Goal: Information Seeking & Learning: Learn about a topic

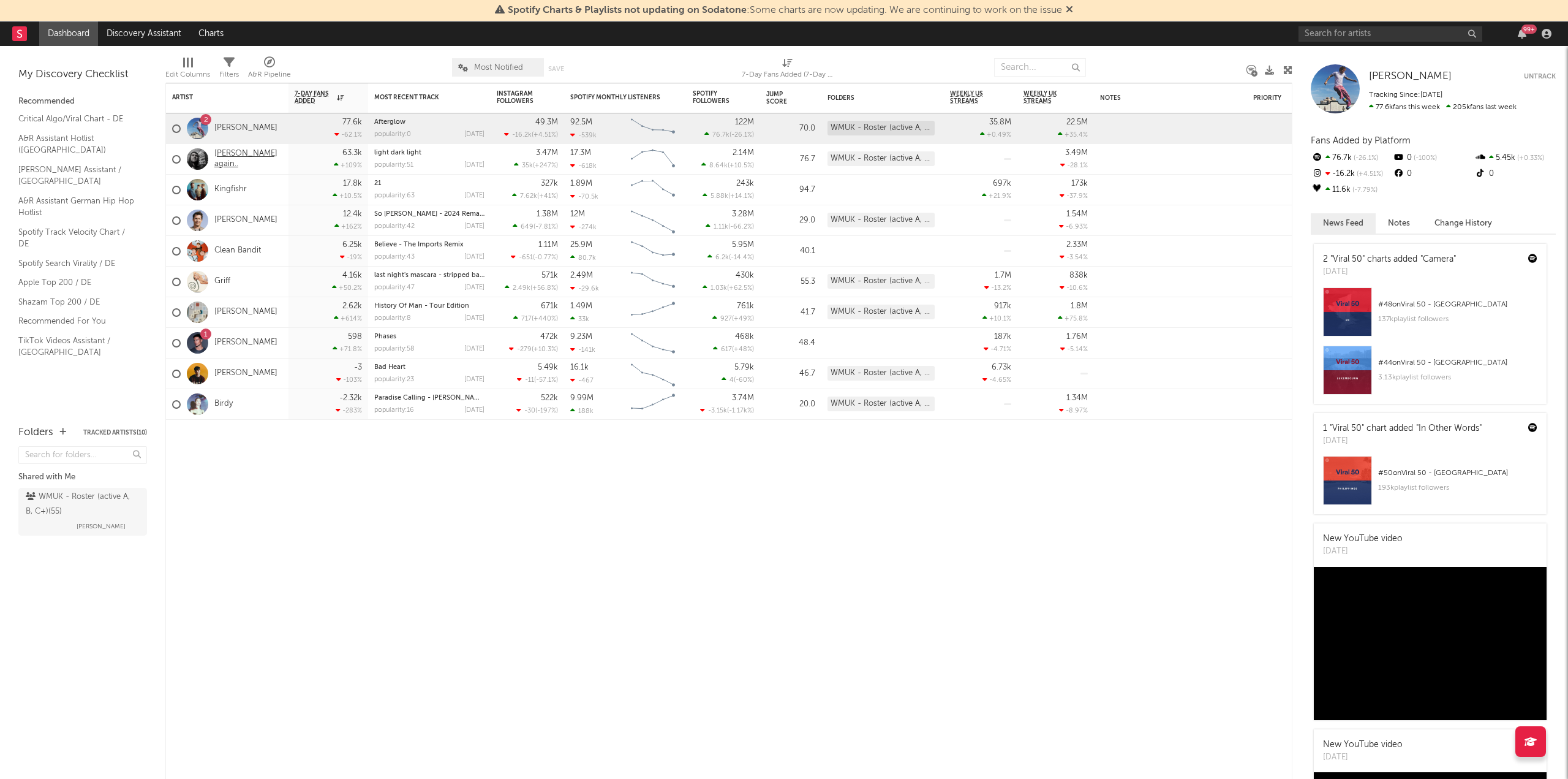
click at [237, 154] on link "[PERSON_NAME] again.." at bounding box center [248, 159] width 68 height 21
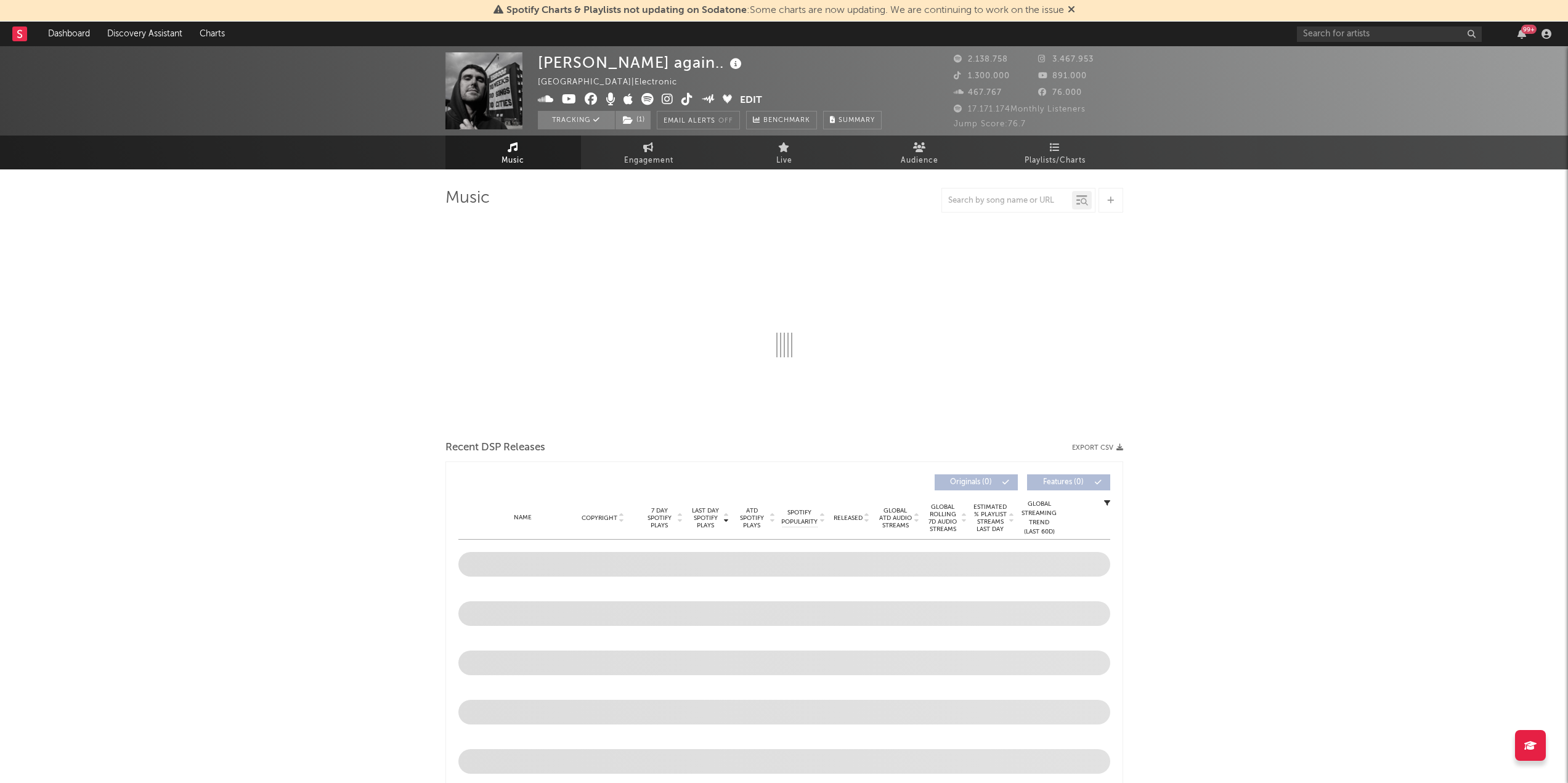
select select "6m"
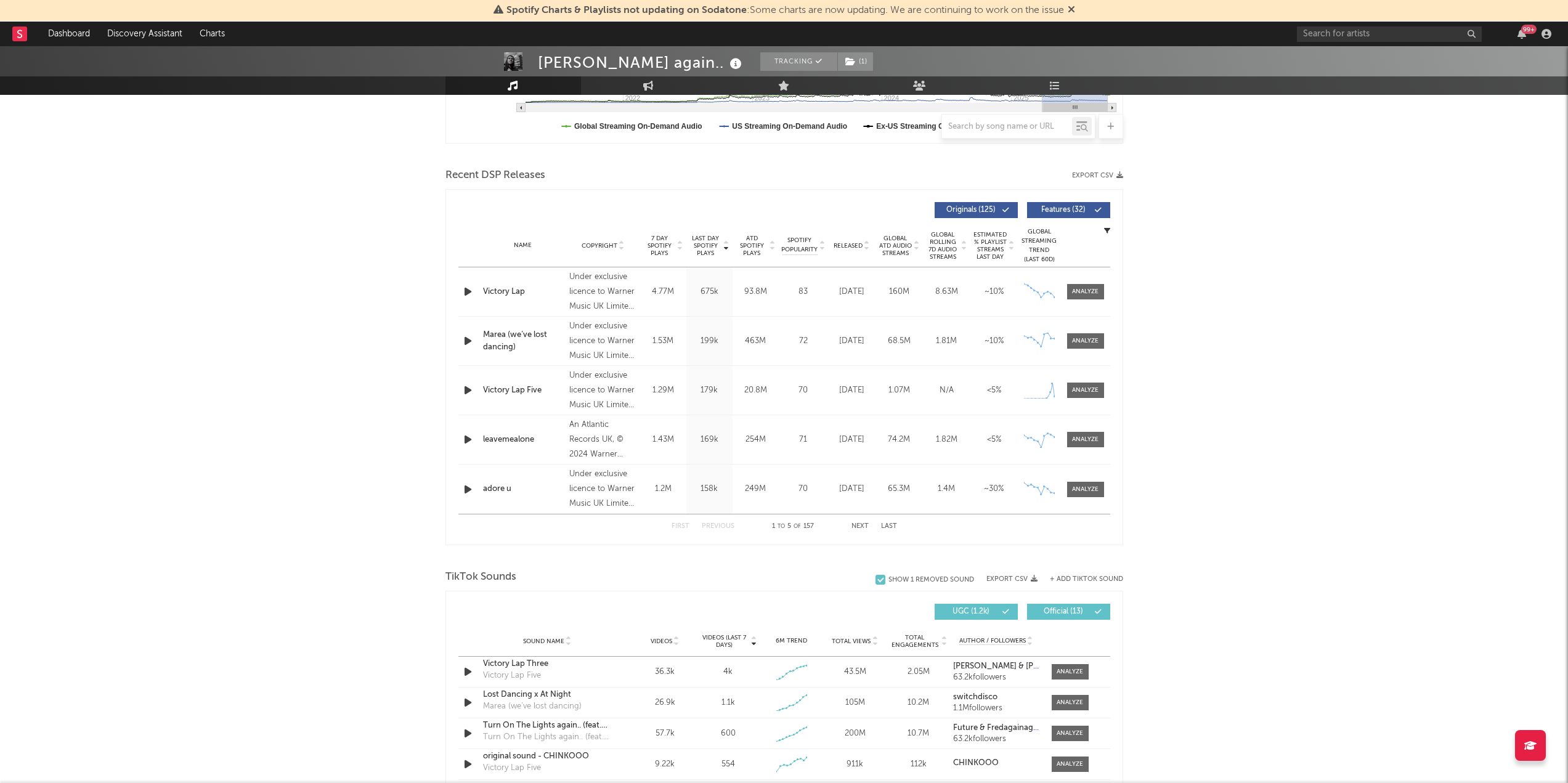
scroll to position [616, 0]
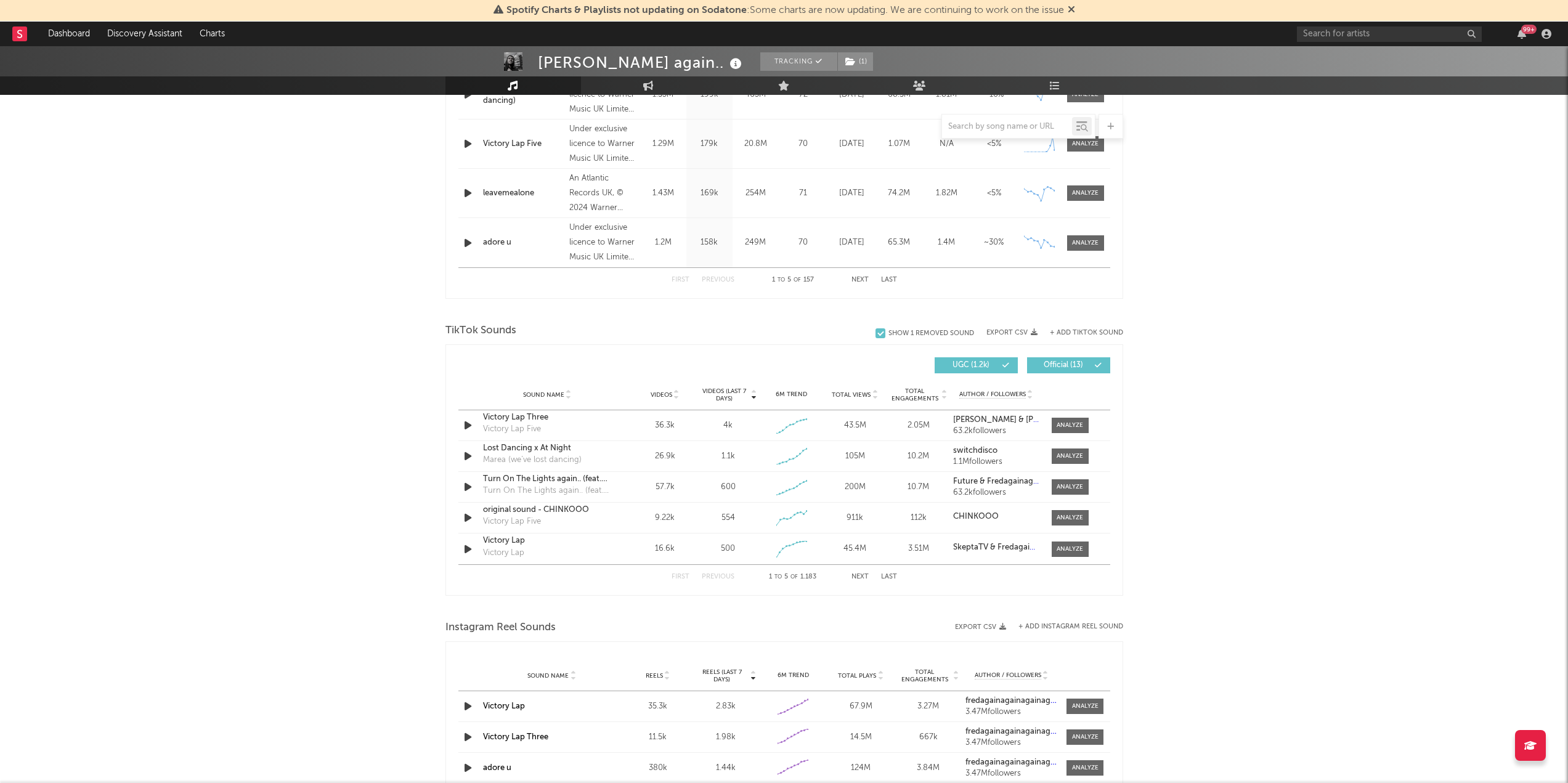
click at [854, 574] on button "Next" at bounding box center [860, 577] width 17 height 7
click at [861, 574] on button "Next" at bounding box center [860, 577] width 17 height 7
click at [1372, 35] on input "text" at bounding box center [1389, 34] width 185 height 15
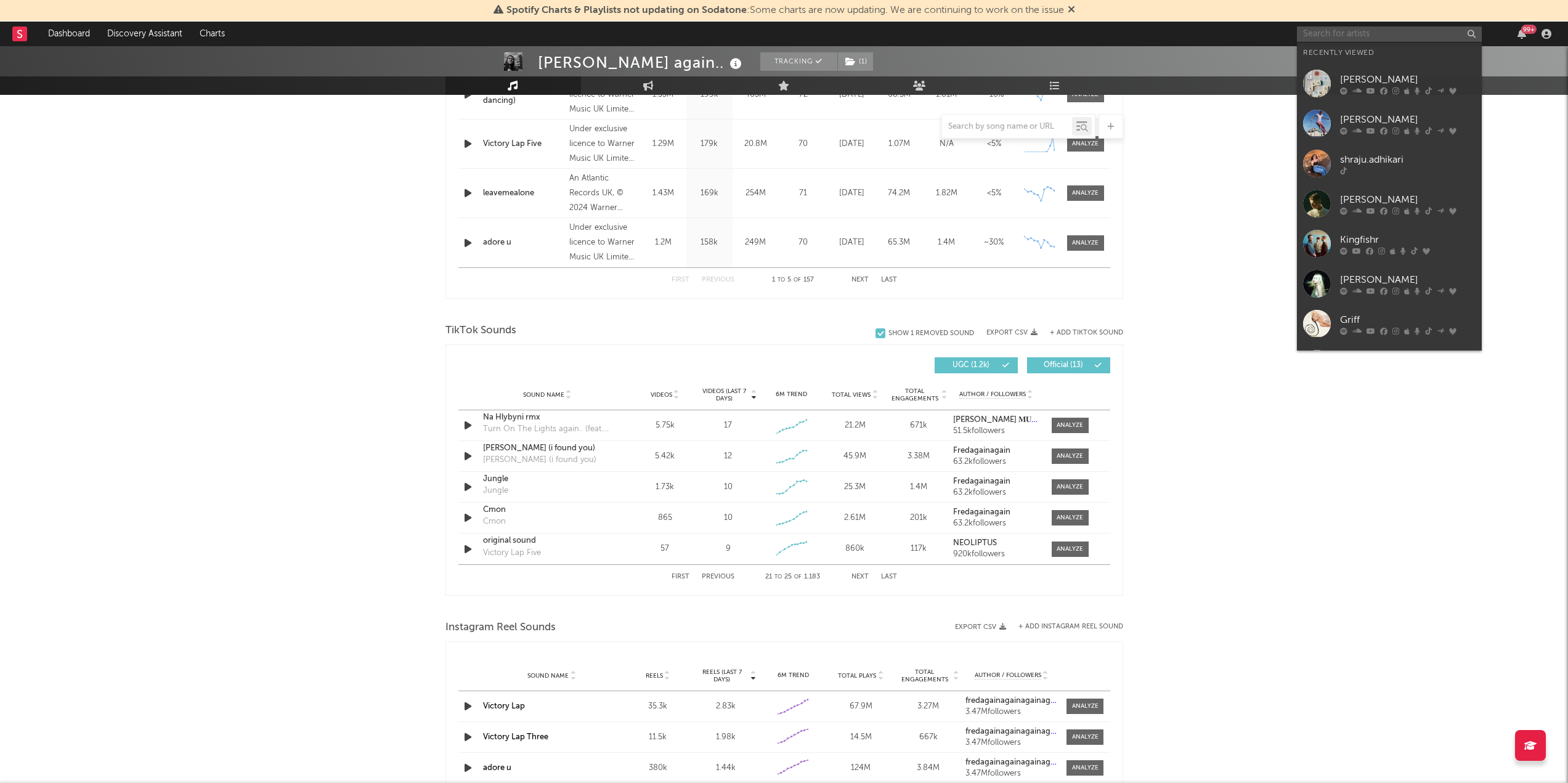
paste input "[URL][DOMAIN_NAME]"
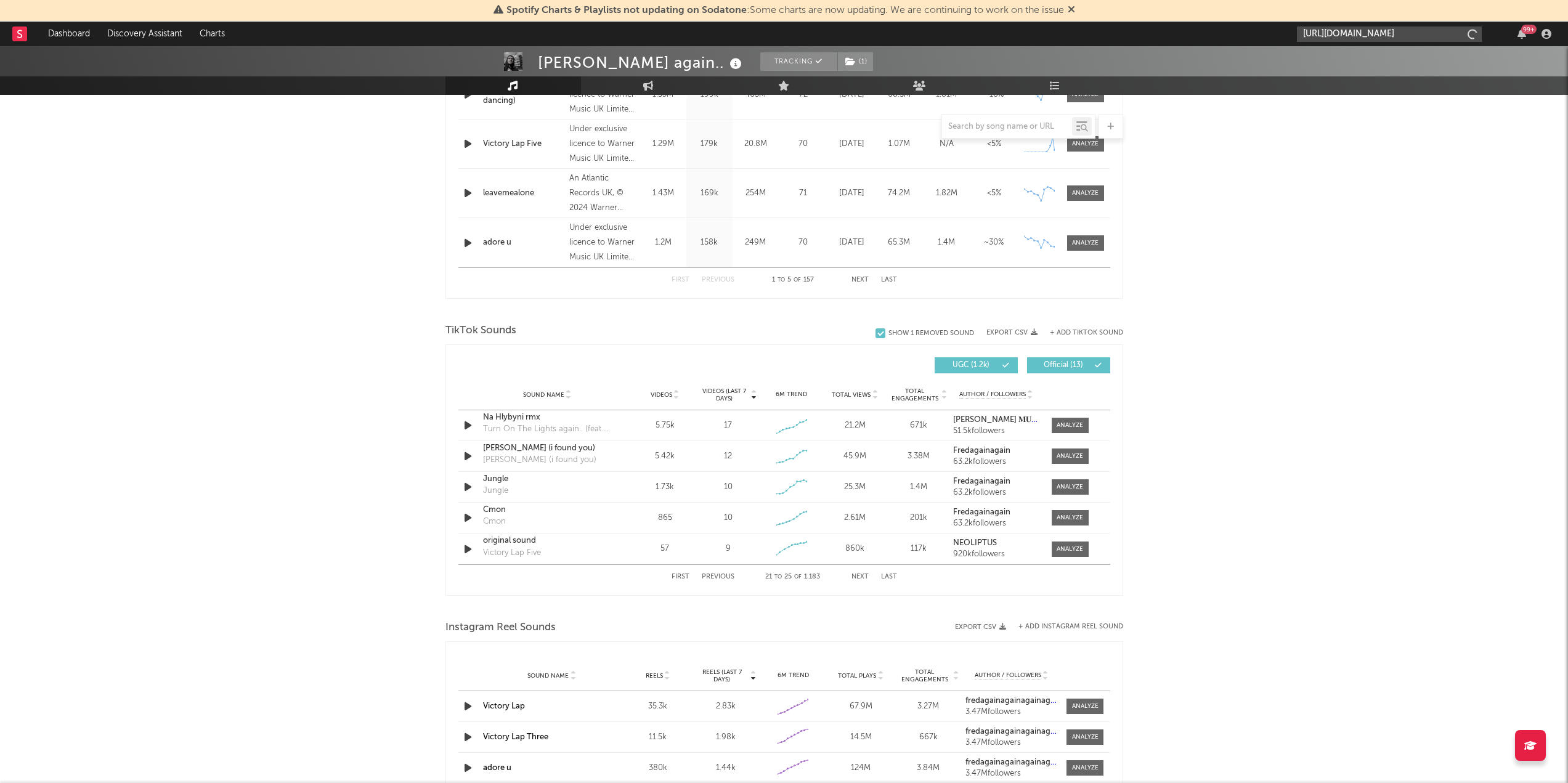
scroll to position [0, 114]
type input "[URL][DOMAIN_NAME]"
click at [1357, 56] on link at bounding box center [1389, 62] width 185 height 40
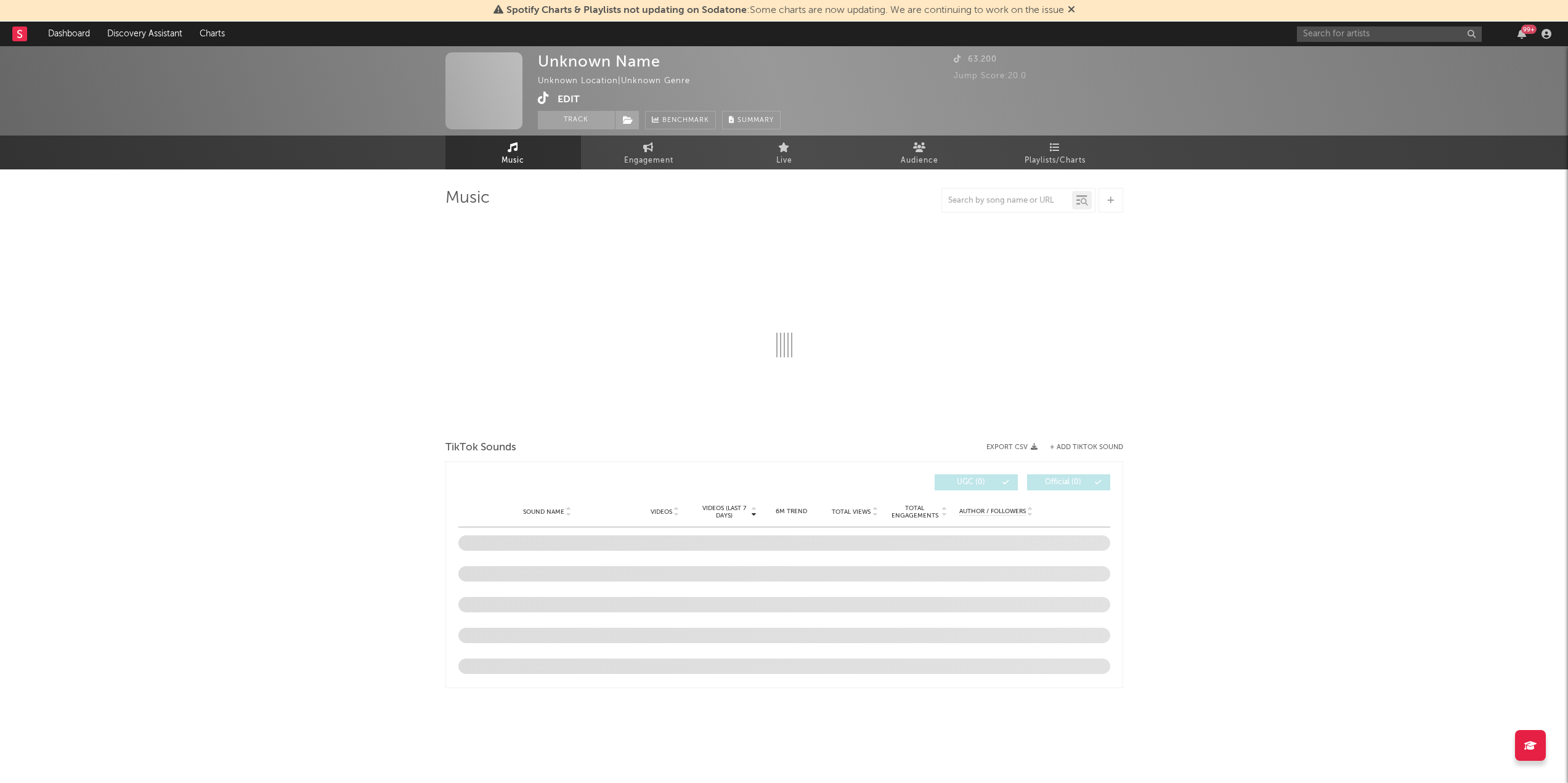
select select "1w"
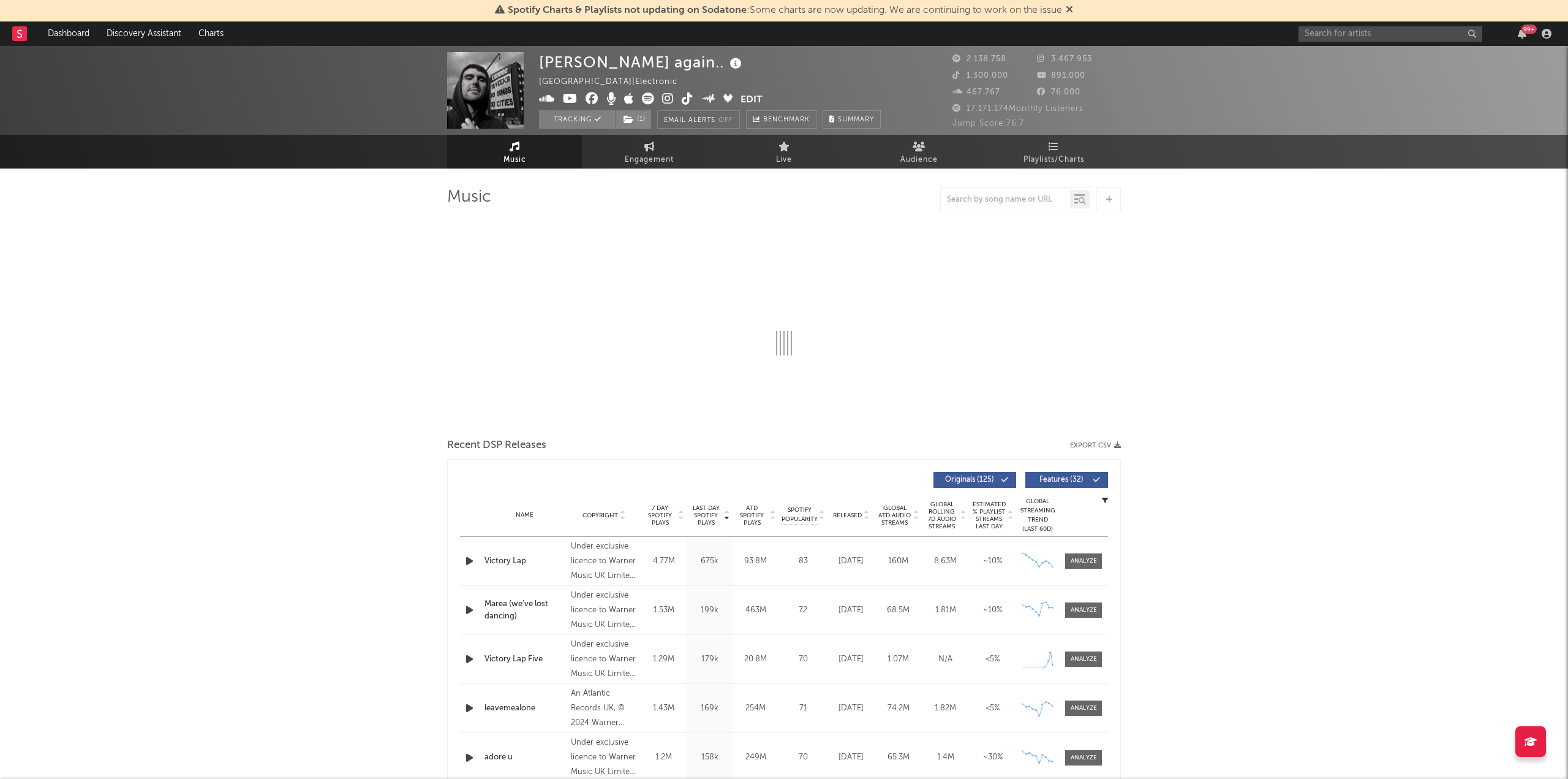
select select "6m"
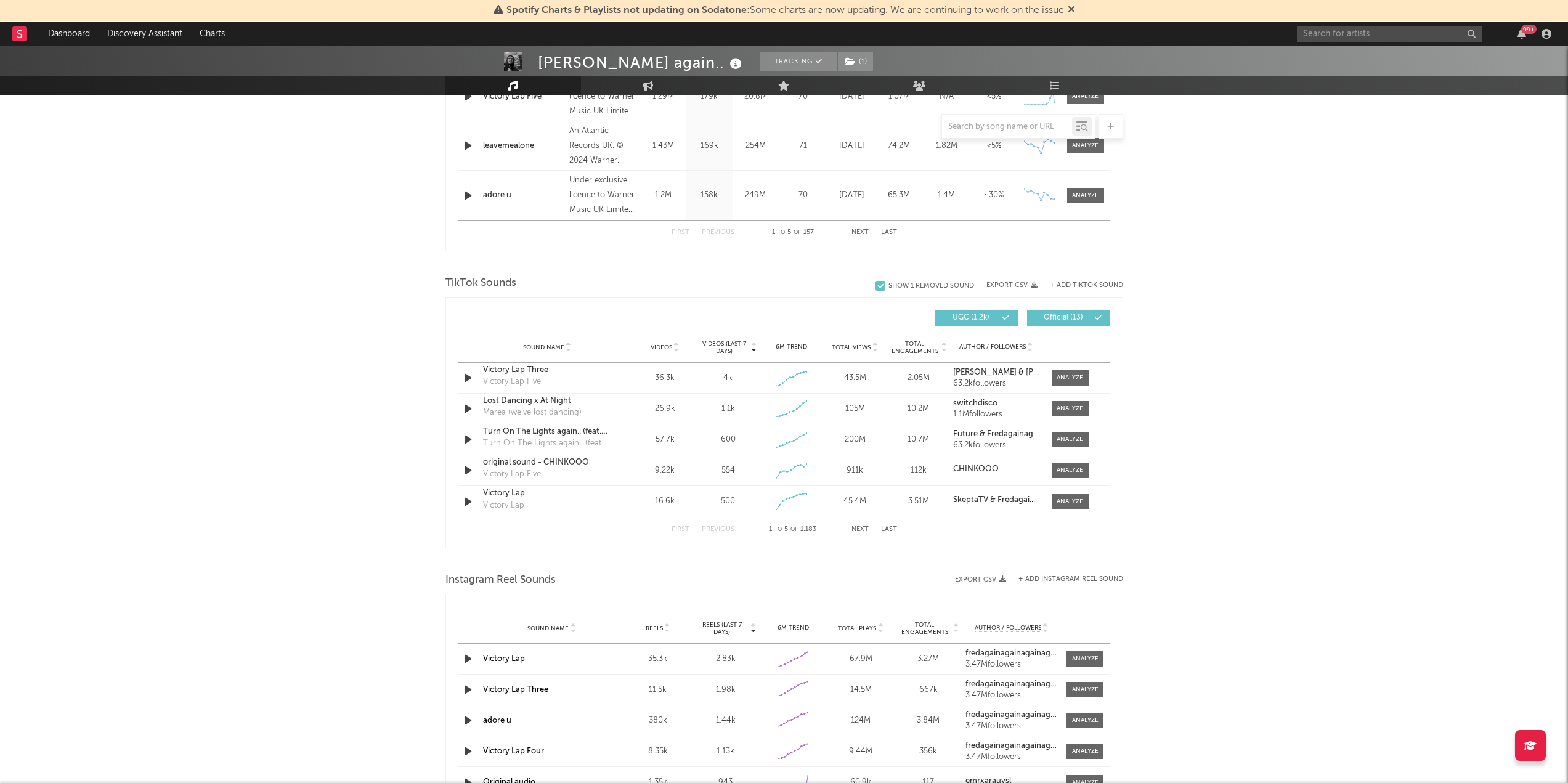
scroll to position [677, 0]
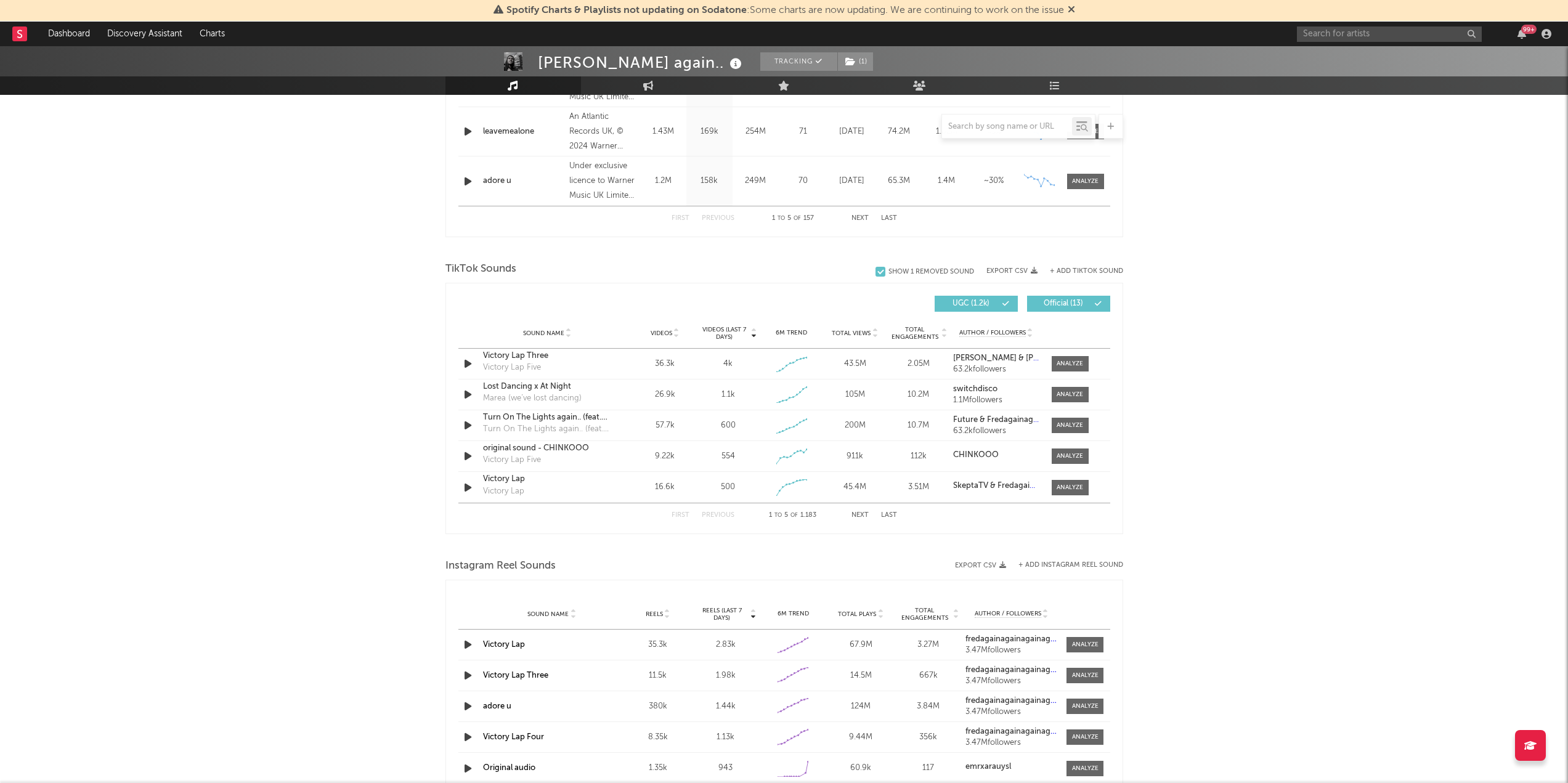
click at [861, 515] on button "Next" at bounding box center [860, 515] width 17 height 7
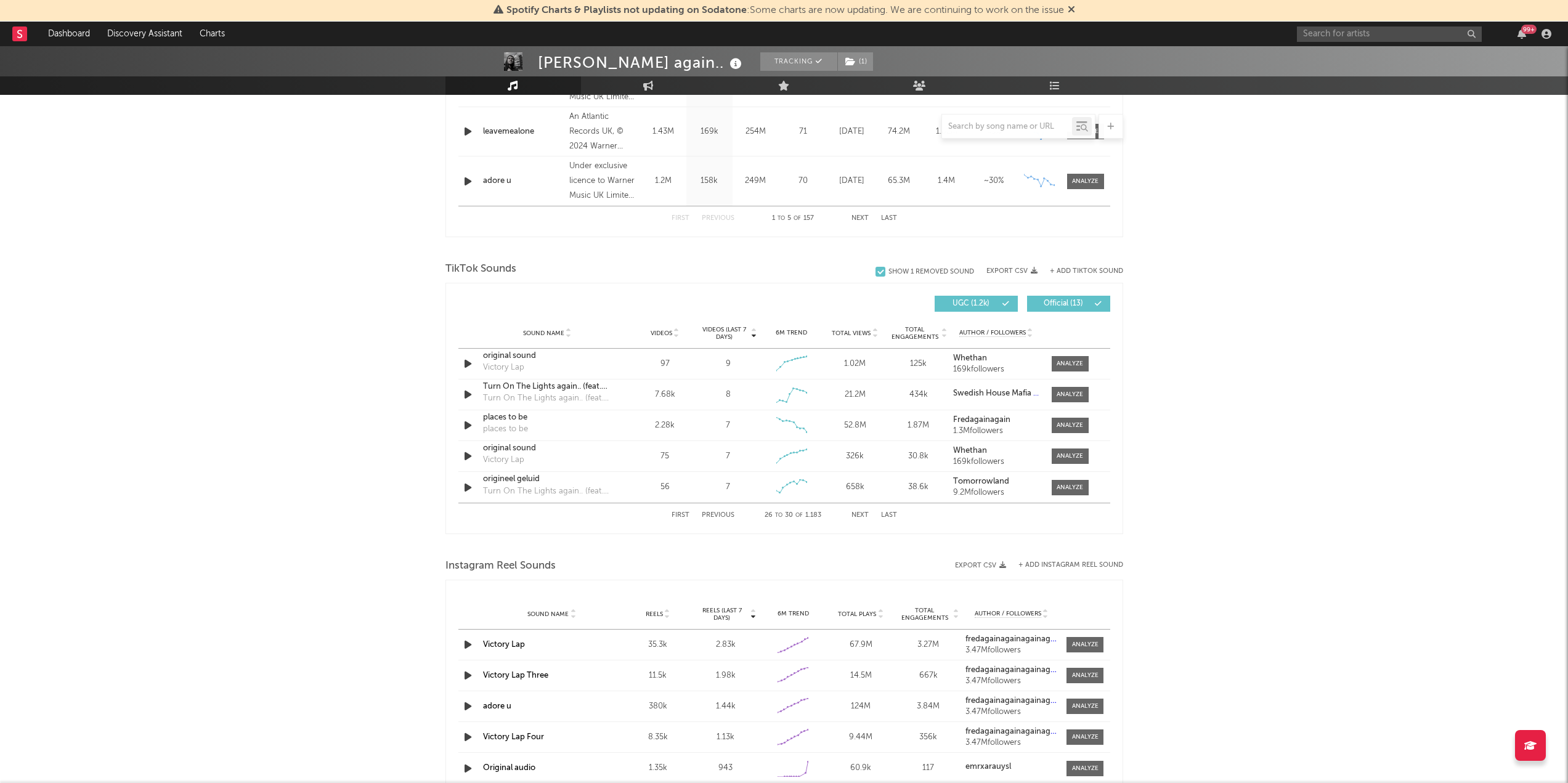
click at [861, 515] on button "Next" at bounding box center [860, 515] width 17 height 7
click at [1448, 412] on div "[PERSON_NAME] again.. Tracking ( 1 ) [GEOGRAPHIC_DATA] | Electronic Edit Tracki…" at bounding box center [784, 378] width 1568 height 2018
click at [859, 510] on div "First Previous 36 to 40 of 1.183 Next Last" at bounding box center [784, 515] width 226 height 24
click at [859, 513] on button "Next" at bounding box center [860, 515] width 17 height 7
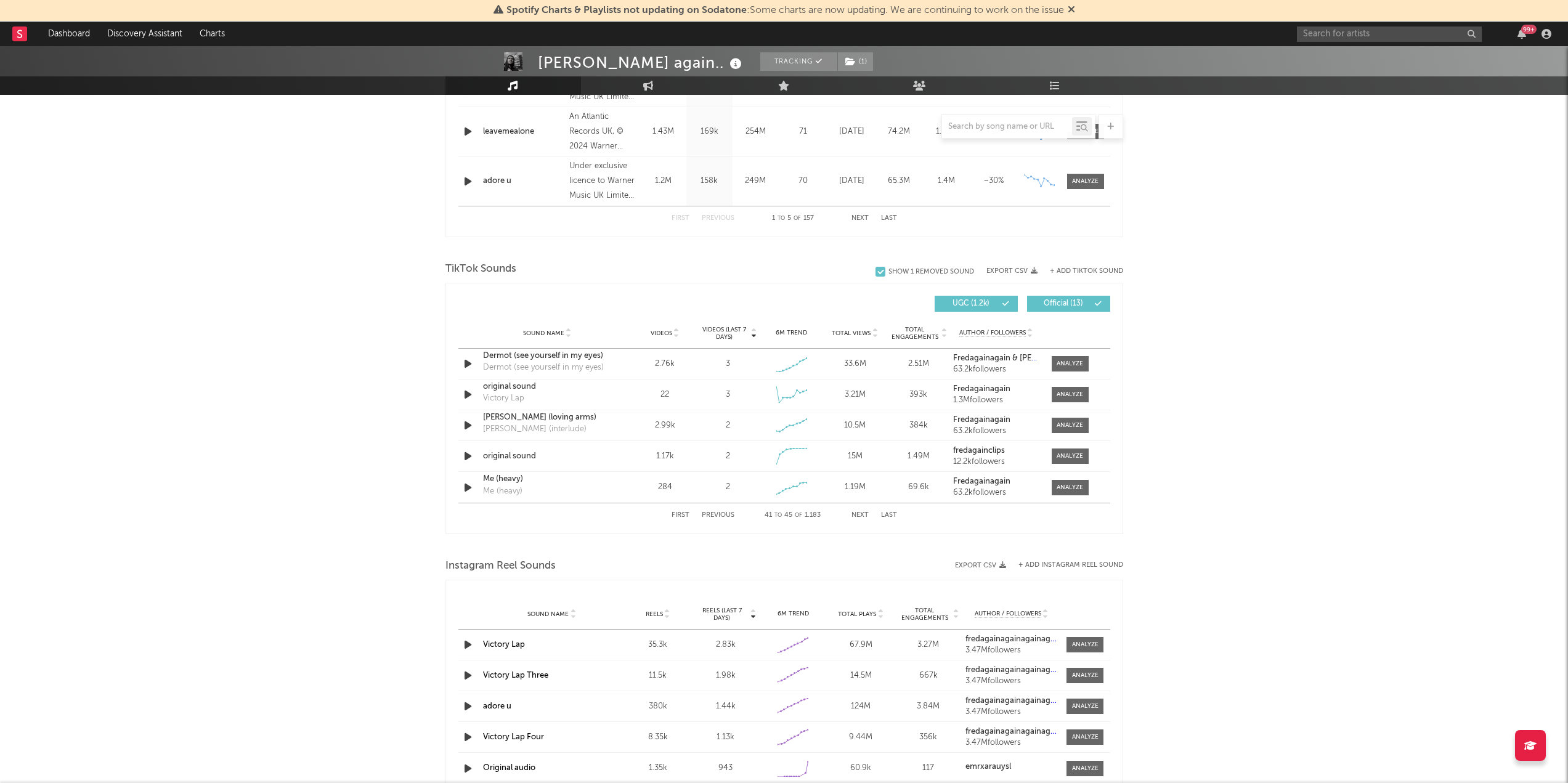
click at [859, 513] on button "Next" at bounding box center [860, 515] width 17 height 7
click at [682, 512] on button "First" at bounding box center [680, 515] width 18 height 7
click at [863, 514] on button "Next" at bounding box center [860, 515] width 17 height 7
